Goal: Task Accomplishment & Management: Complete application form

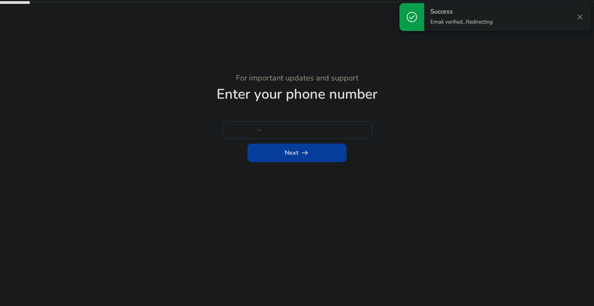
type input "****"
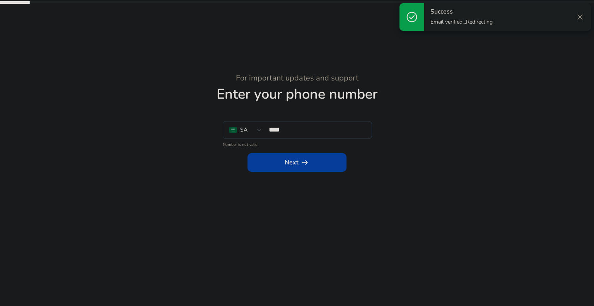
click at [577, 16] on span "close" at bounding box center [580, 16] width 9 height 9
click at [241, 144] on mat-error "Number is not valid" at bounding box center [297, 144] width 149 height 8
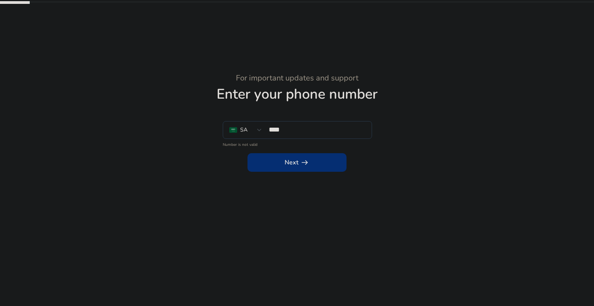
click at [285, 166] on span "Next arrow_right_alt" at bounding box center [297, 162] width 25 height 9
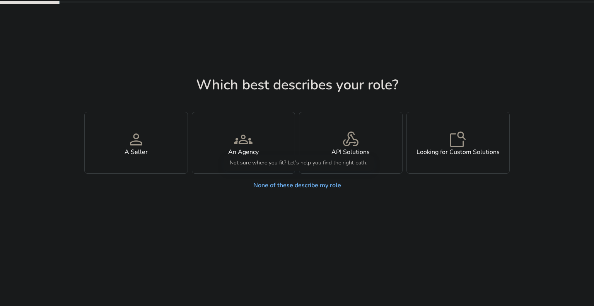
click at [286, 188] on link "None of these describe my role" at bounding box center [297, 185] width 100 height 15
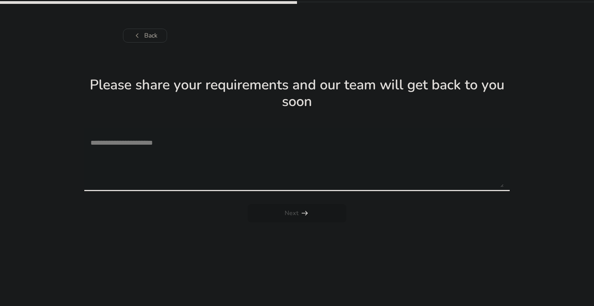
click at [206, 176] on textarea at bounding box center [297, 159] width 413 height 55
click at [314, 197] on div at bounding box center [297, 195] width 426 height 8
click at [166, 148] on textarea at bounding box center [297, 159] width 413 height 55
paste textarea "**********"
type textarea "**********"
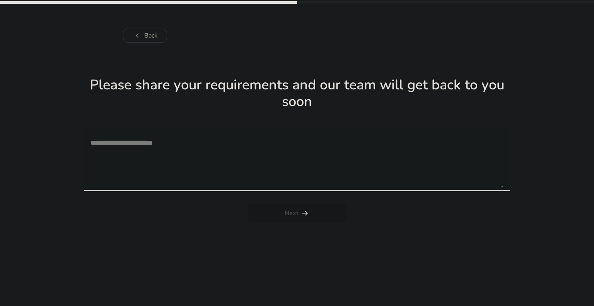
click at [221, 89] on h1 "Please share your requirements and our team will get back to you soon" at bounding box center [297, 93] width 426 height 33
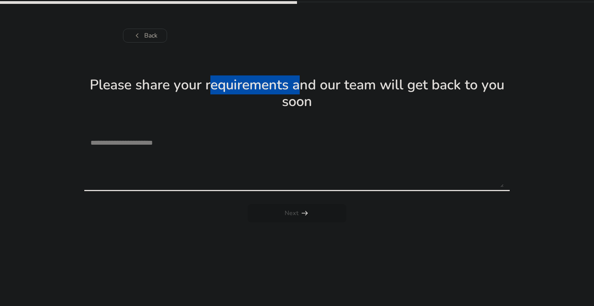
click at [221, 89] on h1 "Please share your requirements and our team will get back to you soon" at bounding box center [297, 93] width 426 height 33
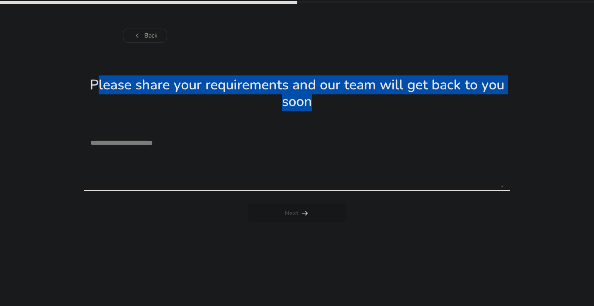
click at [221, 89] on h1 "Please share your requirements and our team will get back to you soon" at bounding box center [297, 93] width 426 height 33
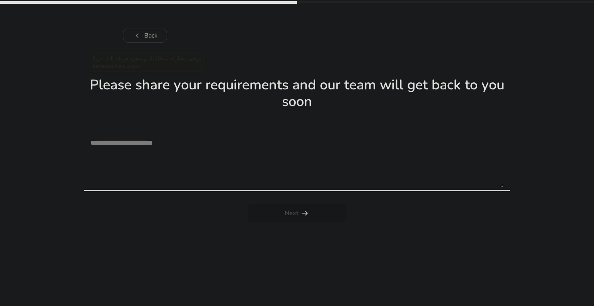
click at [170, 146] on textarea at bounding box center [297, 159] width 413 height 55
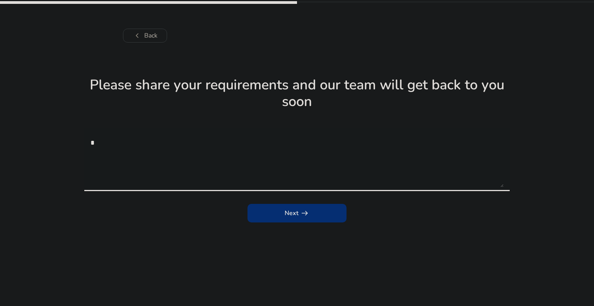
click at [283, 205] on span "submit" at bounding box center [297, 213] width 99 height 19
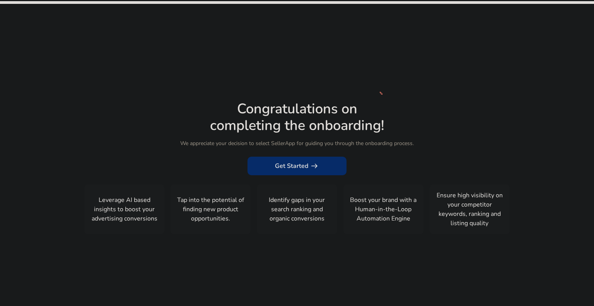
click at [315, 165] on span "arrow_right_alt" at bounding box center [314, 165] width 9 height 9
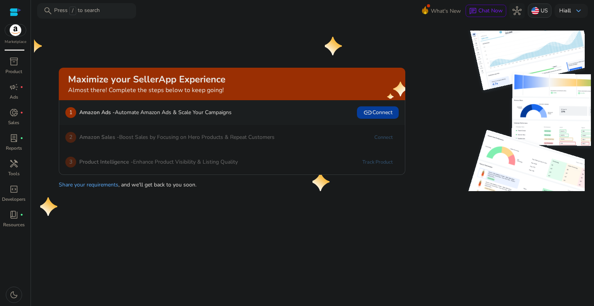
click at [539, 5] on div "US" at bounding box center [540, 10] width 24 height 14
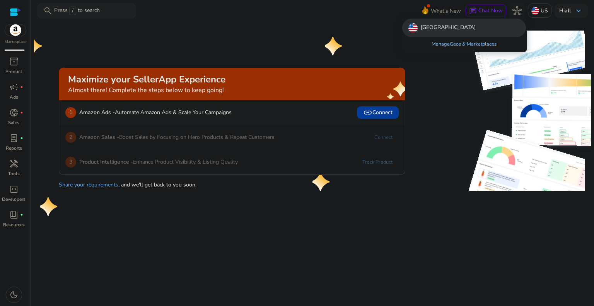
click at [456, 46] on link "Manage Geos & Marketplaces" at bounding box center [464, 44] width 77 height 14
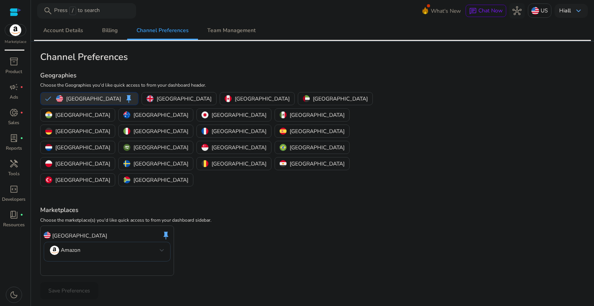
click at [188, 144] on p "[GEOGRAPHIC_DATA]" at bounding box center [160, 148] width 55 height 8
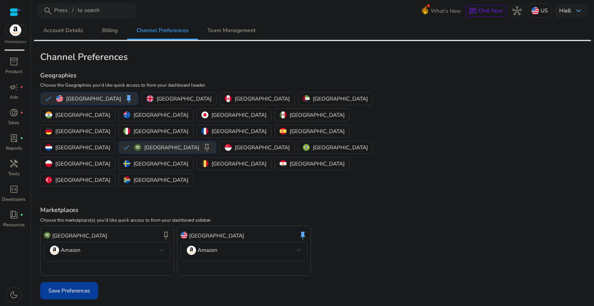
click at [73, 96] on p "[GEOGRAPHIC_DATA]" at bounding box center [93, 99] width 55 height 8
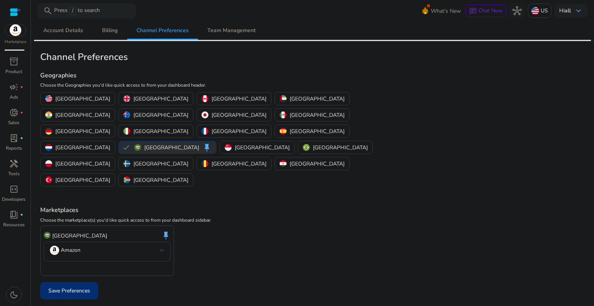
click at [82, 287] on span "Save Preferences" at bounding box center [69, 291] width 42 height 8
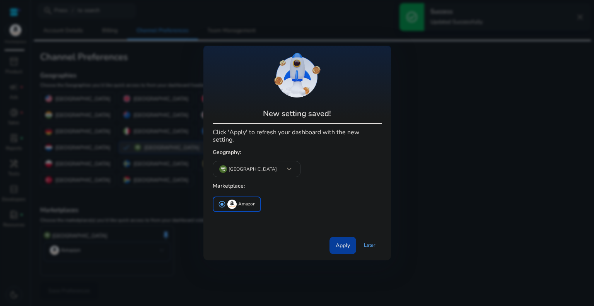
click at [228, 200] on img "button" at bounding box center [232, 204] width 9 height 9
click at [326, 239] on div "Apply Later" at bounding box center [297, 244] width 169 height 21
click at [331, 239] on span at bounding box center [343, 245] width 27 height 19
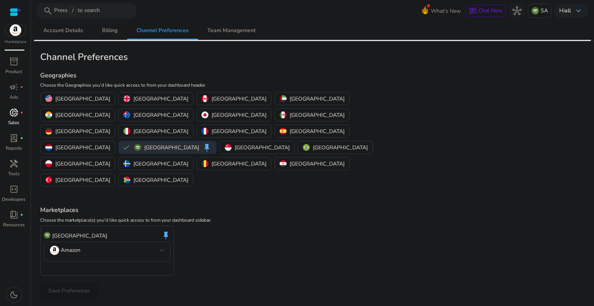
click at [19, 121] on p "Sales" at bounding box center [13, 122] width 11 height 7
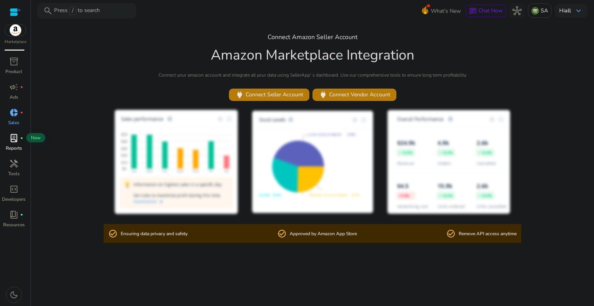
click at [15, 138] on span "lab_profile" at bounding box center [13, 137] width 9 height 9
click at [564, 13] on p "Hi all" at bounding box center [565, 10] width 12 height 5
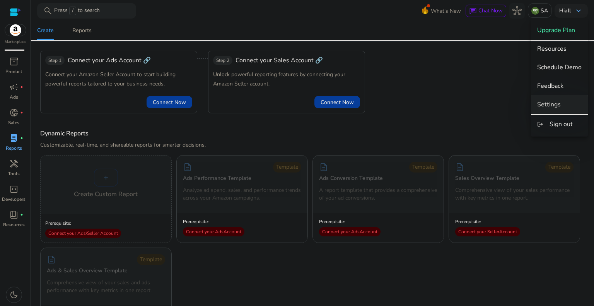
click at [559, 106] on span "Settings" at bounding box center [549, 104] width 24 height 9
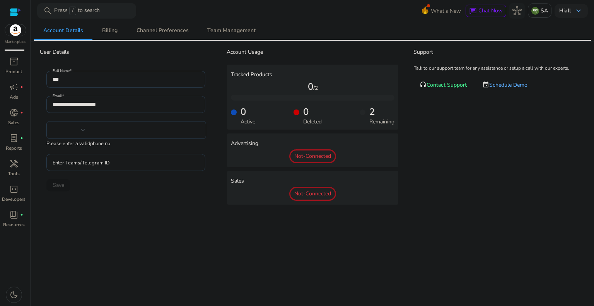
type input "****"
click at [24, 120] on link "donut_small fiber_manual_record Sales" at bounding box center [13, 119] width 27 height 26
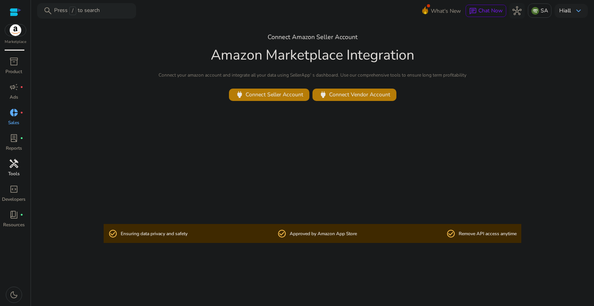
click at [9, 165] on span "handyman" at bounding box center [13, 163] width 9 height 9
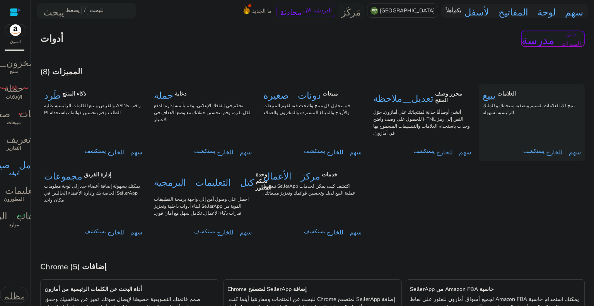
click at [523, 109] on div "يبيع العلامات تتيح لك العلامات تقسيم وتصفية منتجاتك وكلماتك الرئيسية بسهولة" at bounding box center [532, 102] width 98 height 29
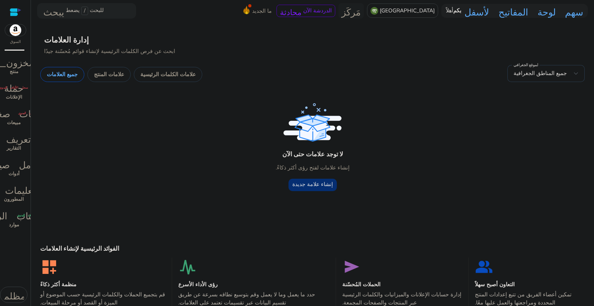
click at [324, 187] on font "إنشاء علامة جديدة" at bounding box center [313, 184] width 41 height 7
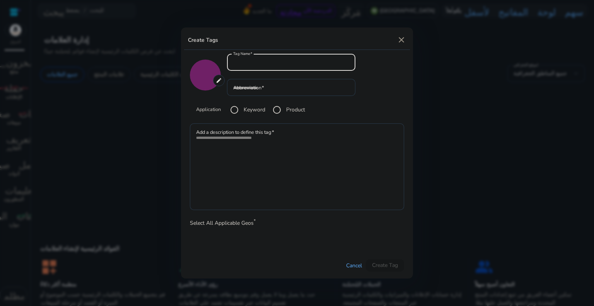
type input "*******"
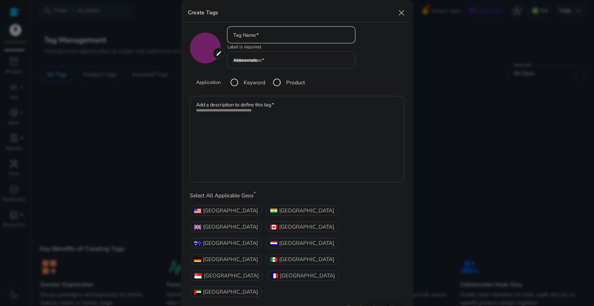
click at [260, 43] on div at bounding box center [291, 34] width 116 height 17
click at [263, 39] on input "Tag Name" at bounding box center [291, 35] width 116 height 9
type input "***"
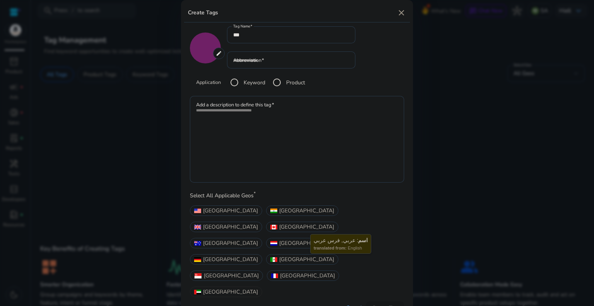
click at [258, 288] on span "[GEOGRAPHIC_DATA]" at bounding box center [230, 292] width 55 height 8
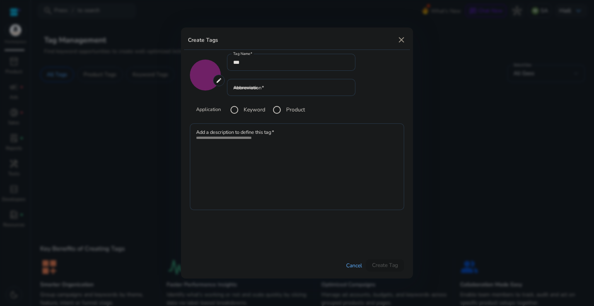
click at [248, 111] on label "Keyword" at bounding box center [253, 110] width 23 height 8
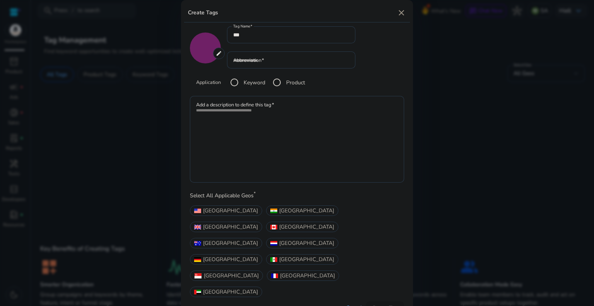
click at [287, 87] on label "Product" at bounding box center [295, 83] width 21 height 8
click at [247, 90] on div "Keyword" at bounding box center [246, 82] width 39 height 15
click at [247, 87] on label "Keyword" at bounding box center [253, 83] width 23 height 8
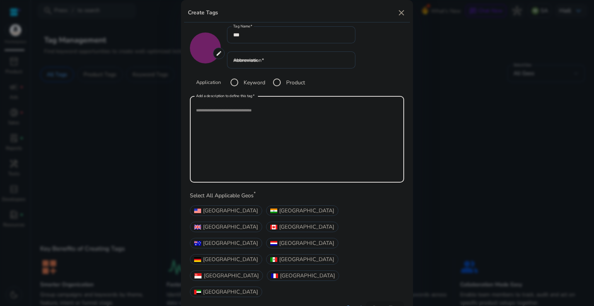
click at [331, 179] on textarea "Add a description to define this tag" at bounding box center [297, 139] width 202 height 79
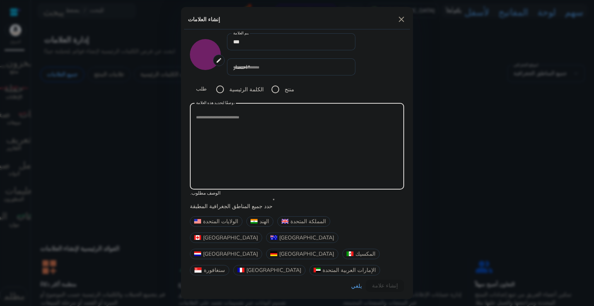
click at [268, 134] on textarea "أضف وصفًا لتحديد هذه العلامة" at bounding box center [297, 146] width 202 height 79
type textarea "*"
type textarea "********"
click at [328, 84] on div at bounding box center [291, 79] width 128 height 8
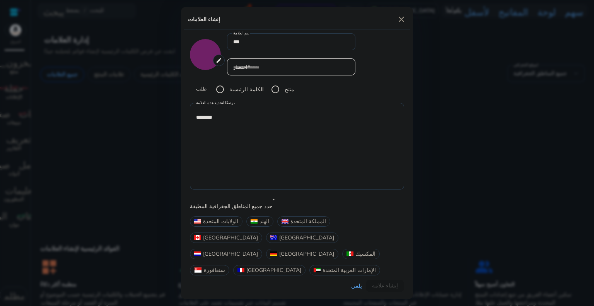
click at [253, 71] on input "اختصار" at bounding box center [291, 67] width 116 height 9
type input "*"
click at [380, 97] on div "ك edit ******* اسم العلامة *** اختصار * طلب الكلمة الرئيسية منتج" at bounding box center [297, 66] width 214 height 66
click at [369, 94] on div "ك edit ******* اسم العلامة *** اختصار * يجب أن يكون أبجديًا رقميًا طلب الكلمة ا…" at bounding box center [297, 66] width 214 height 66
click at [337, 267] on font "الإمارات العربية المتحدة" at bounding box center [349, 270] width 53 height 7
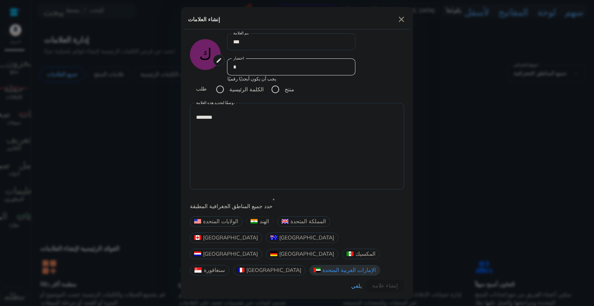
click at [251, 227] on div "الهند" at bounding box center [259, 221] width 27 height 10
click at [354, 267] on font "الإمارات العربية المتحدة" at bounding box center [349, 270] width 53 height 7
click at [260, 227] on div "الهند" at bounding box center [259, 221] width 27 height 10
click at [406, 24] on mat-icon "close" at bounding box center [401, 19] width 9 height 9
type input "*******"
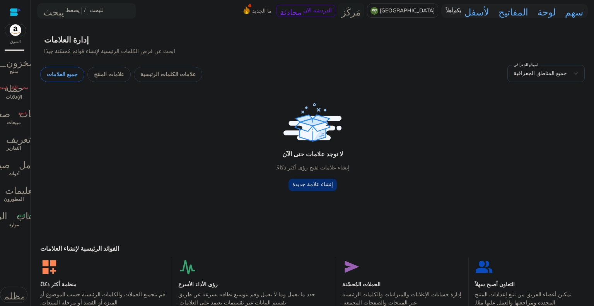
click at [19, 34] on img at bounding box center [15, 30] width 21 height 12
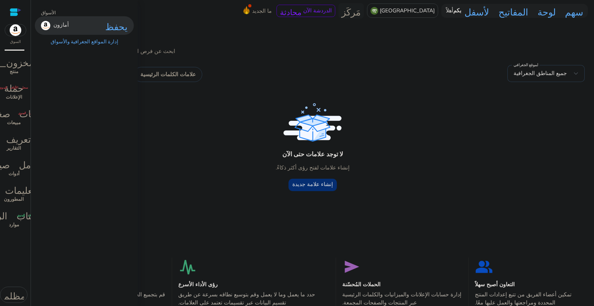
click at [69, 27] on div "أمازون يحفظ" at bounding box center [84, 25] width 99 height 19
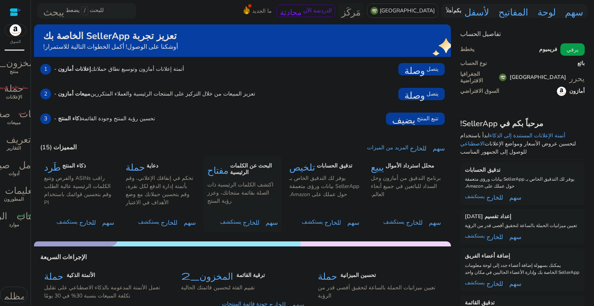
click at [232, 167] on font "البحث عن الكلمات الرئيسية" at bounding box center [251, 169] width 42 height 14
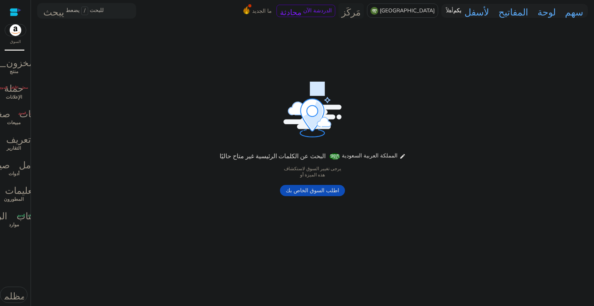
click at [323, 186] on span "اطلب السوق الخاص بك" at bounding box center [312, 190] width 65 height 11
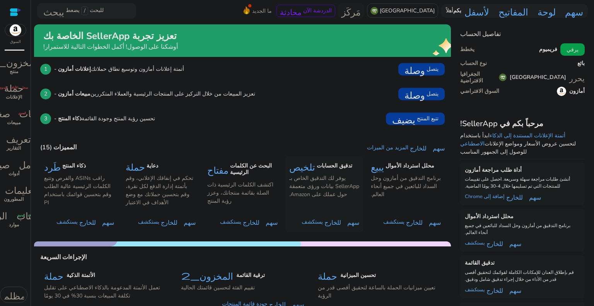
click at [333, 166] on font "تدقيق الحسابات" at bounding box center [335, 165] width 36 height 7
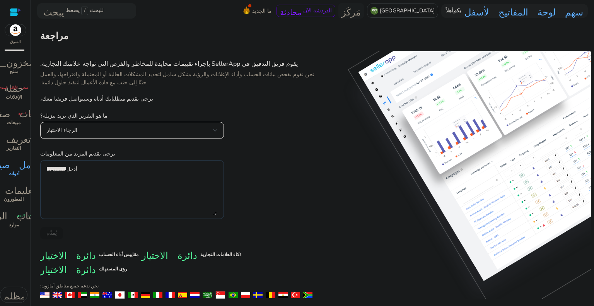
click at [173, 127] on div "الرجاء الاختيار" at bounding box center [129, 130] width 167 height 9
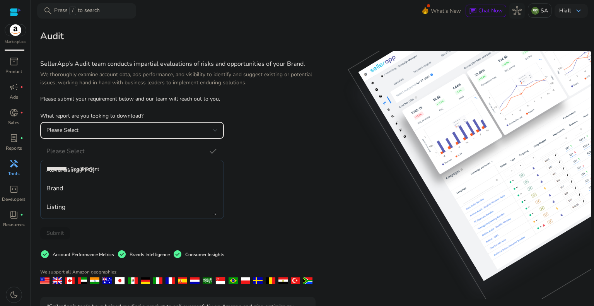
click at [205, 100] on div at bounding box center [297, 153] width 594 height 306
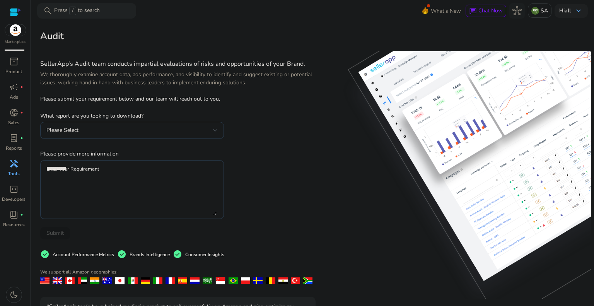
drag, startPoint x: 127, startPoint y: 29, endPoint x: 207, endPoint y: 43, distance: 81.6
click at [207, 43] on mat-card "Audit" at bounding box center [312, 36] width 557 height 24
